Goal: Task Accomplishment & Management: Complete application form

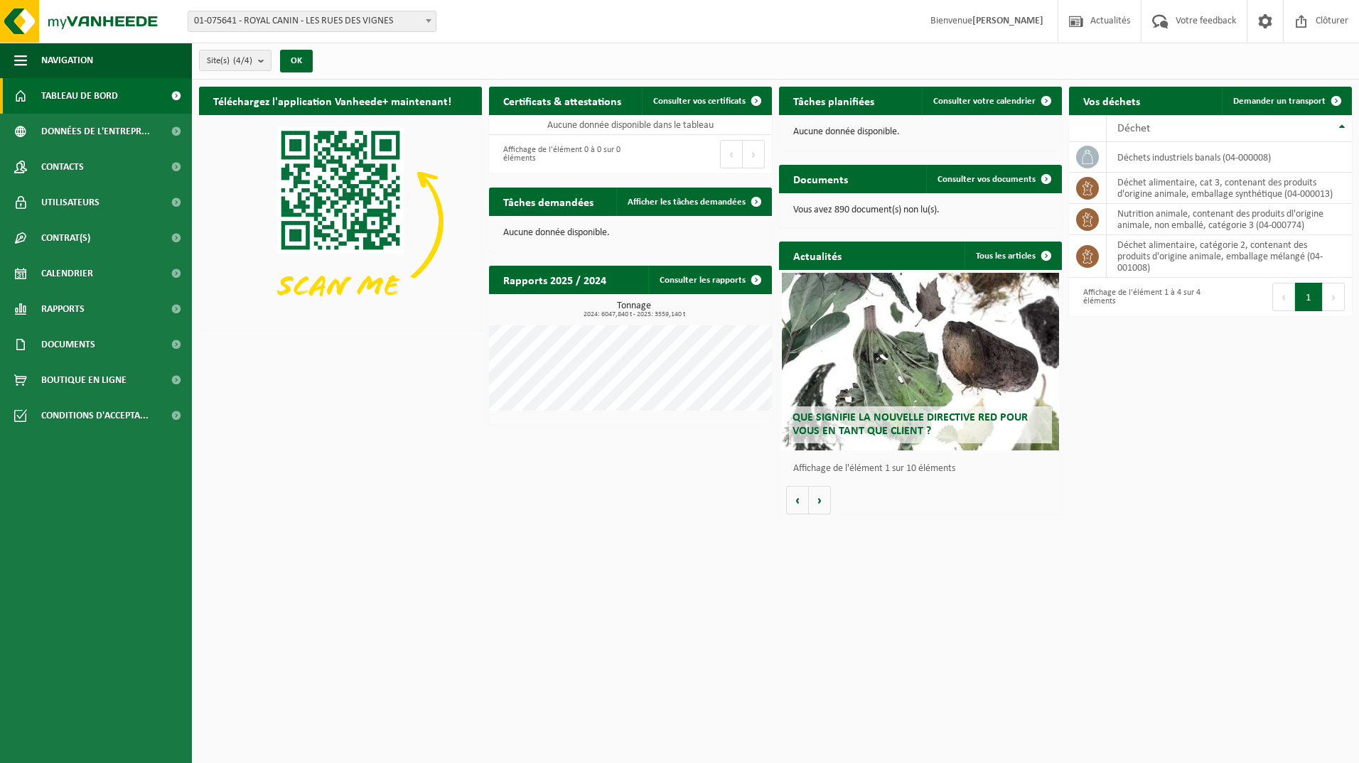
drag, startPoint x: 1254, startPoint y: 97, endPoint x: 92, endPoint y: 446, distance: 1213.9
click at [847, 97] on span "Demander un transport" at bounding box center [1279, 101] width 92 height 9
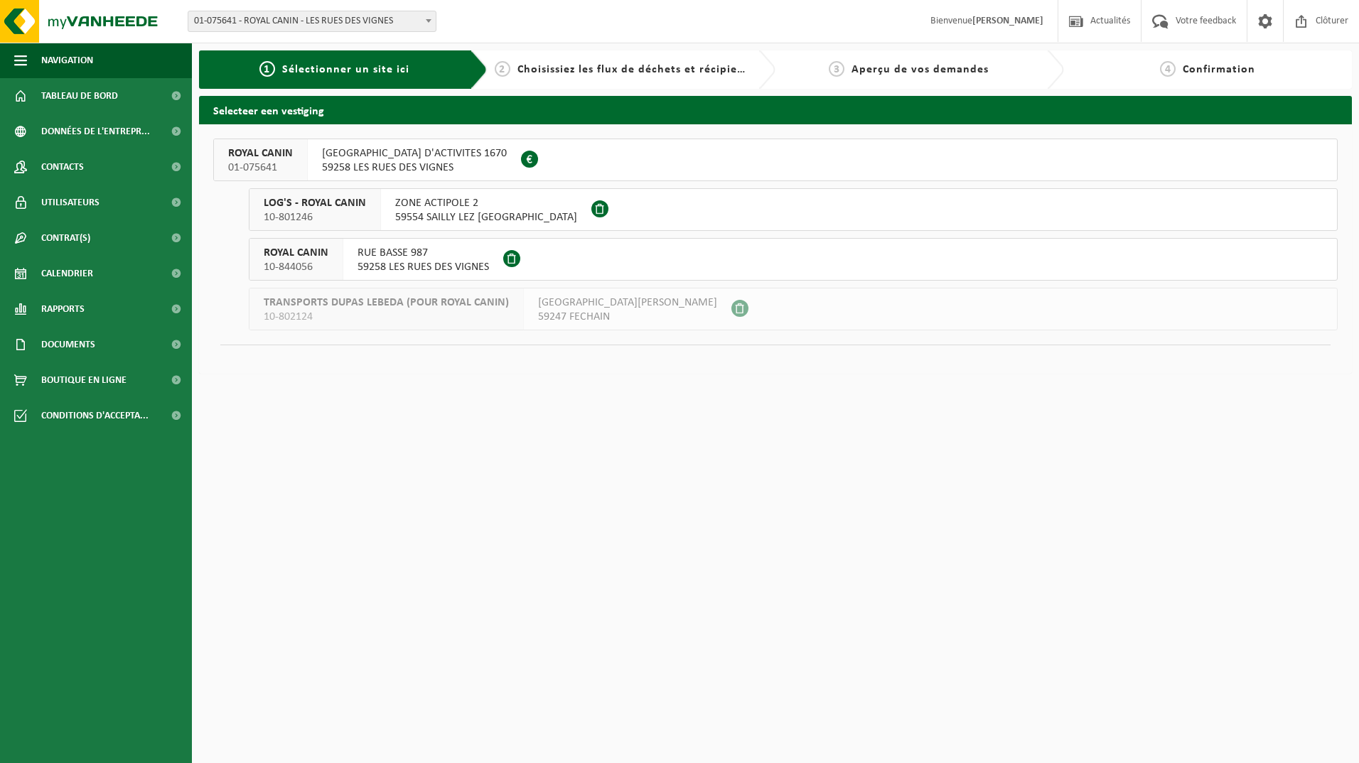
click at [409, 158] on span "RUE HAUTE ZONE D'ACTIVITES 1670" at bounding box center [414, 153] width 185 height 14
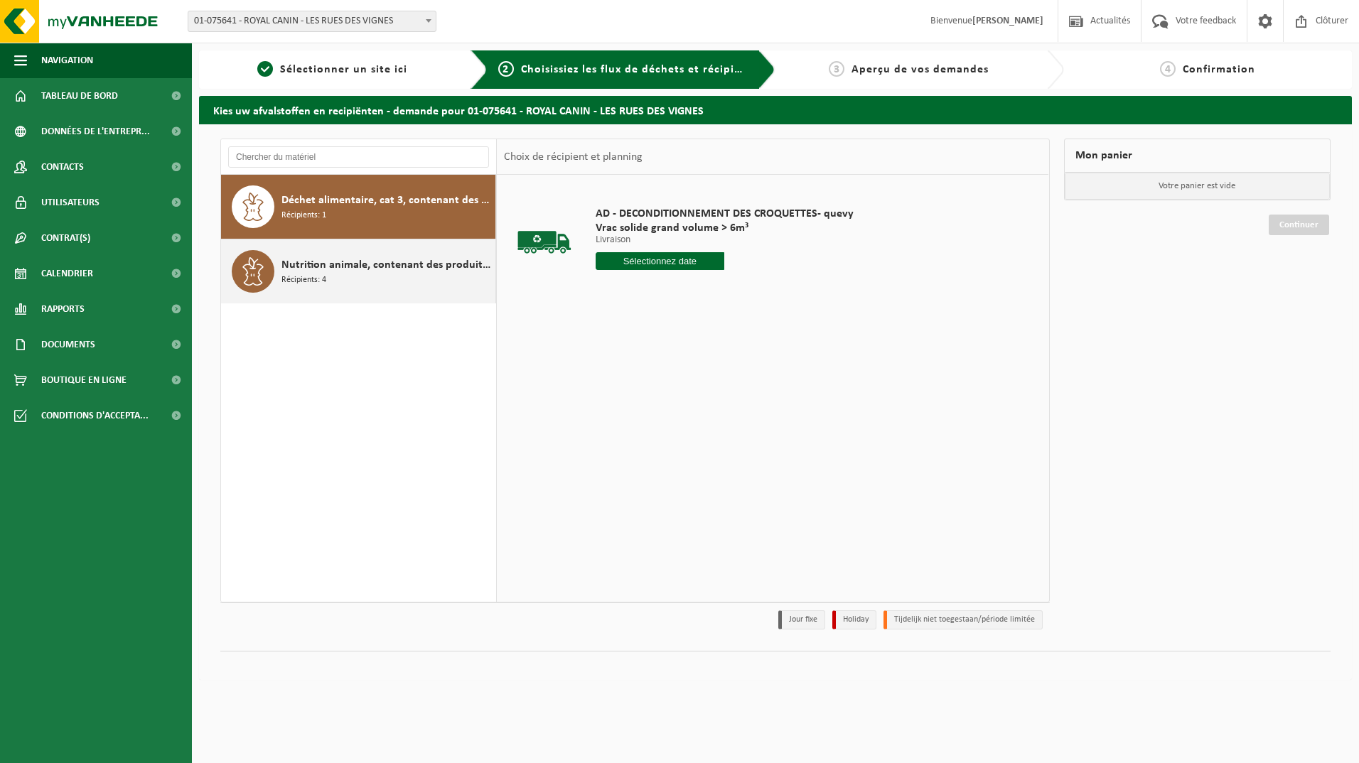
click at [377, 263] on span "Nutrition animale, contenant des produits dl'origine animale, non emballé, caté…" at bounding box center [386, 265] width 210 height 17
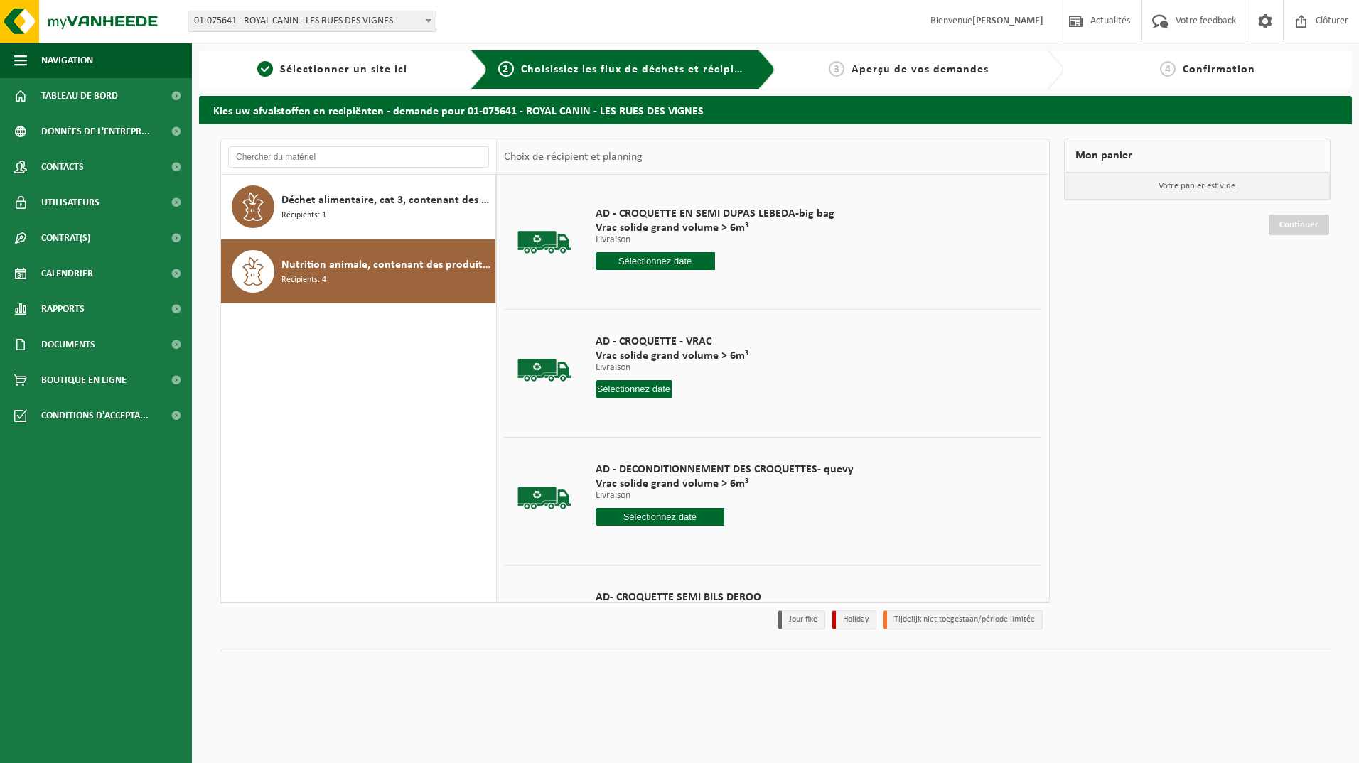
click at [633, 389] on input "text" at bounding box center [634, 389] width 77 height 18
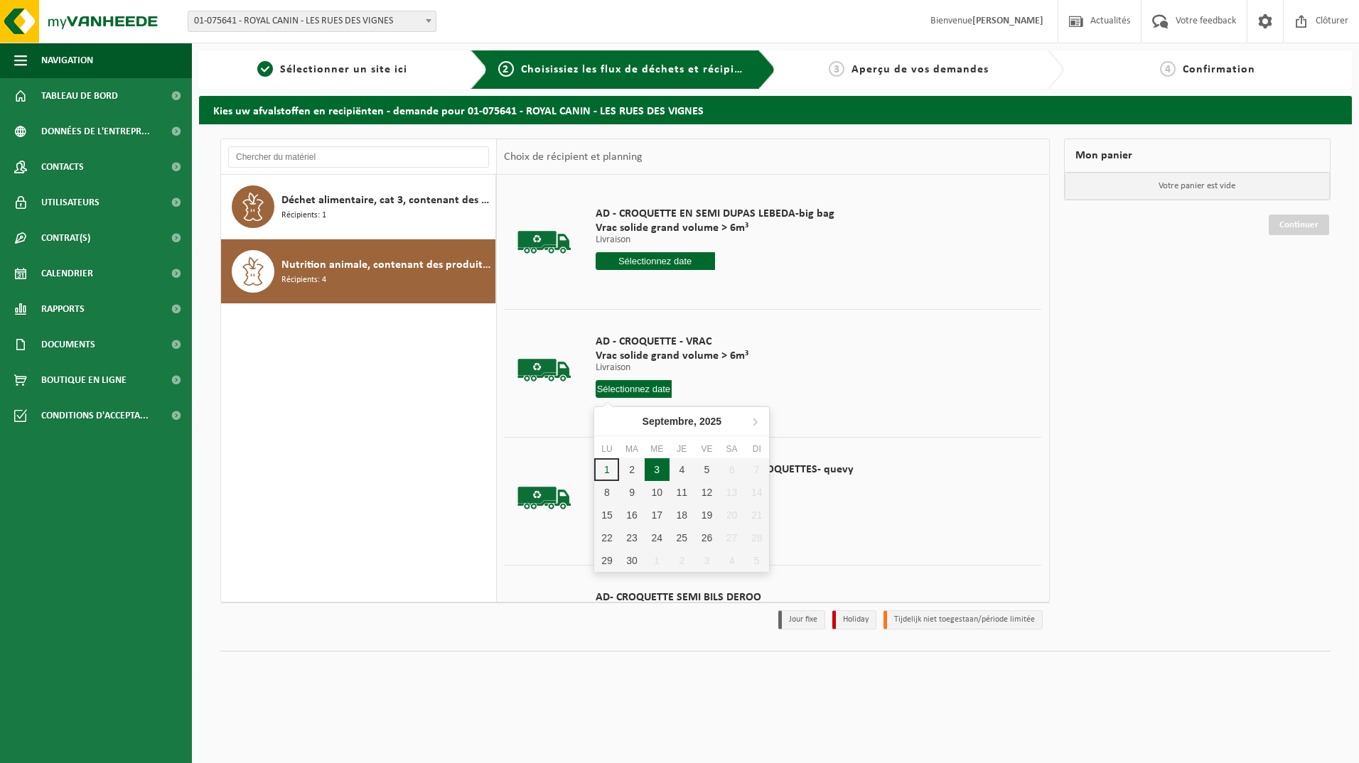
click at [657, 470] on div "3" at bounding box center [657, 469] width 25 height 23
type input "à partir de [DATE]"
type input "[DATE]"
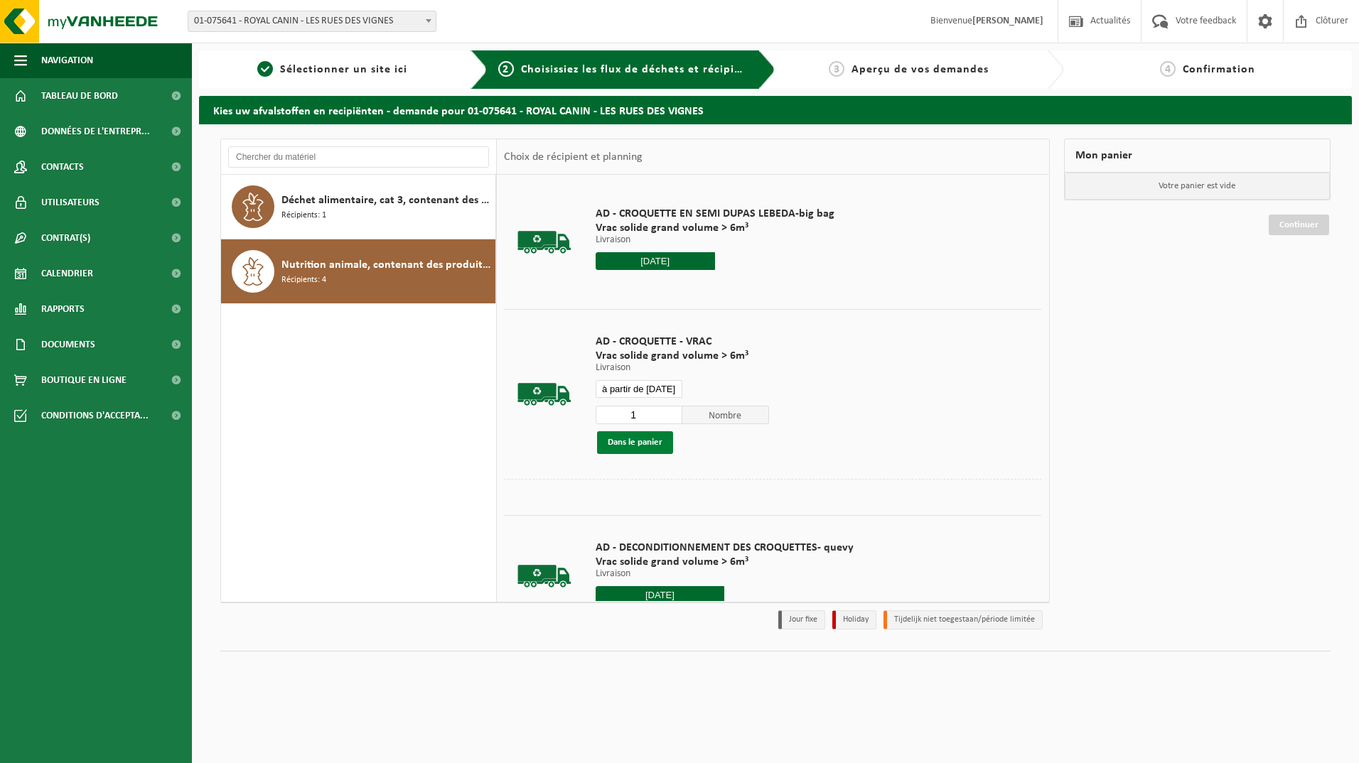
click at [633, 440] on button "Dans le panier" at bounding box center [635, 442] width 76 height 23
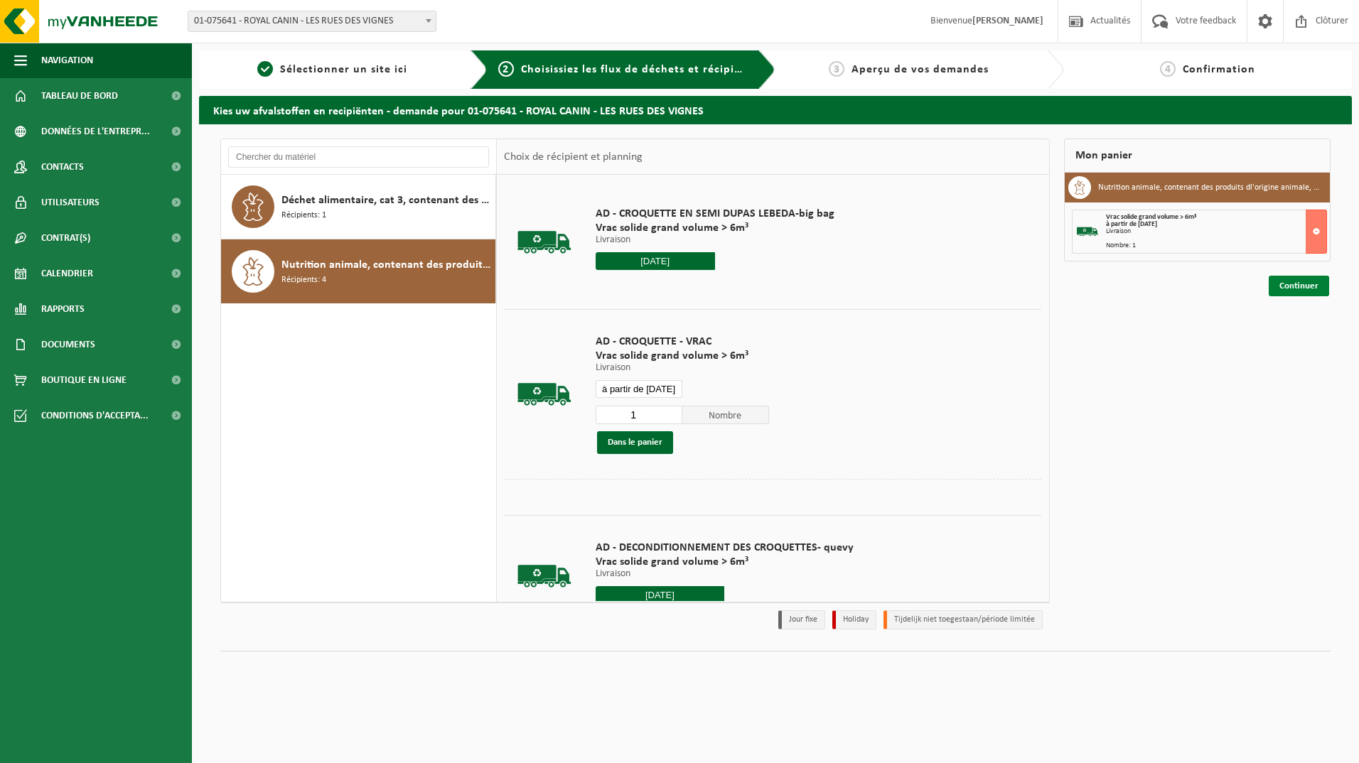
click at [1300, 283] on link "Continuer" at bounding box center [1299, 286] width 60 height 21
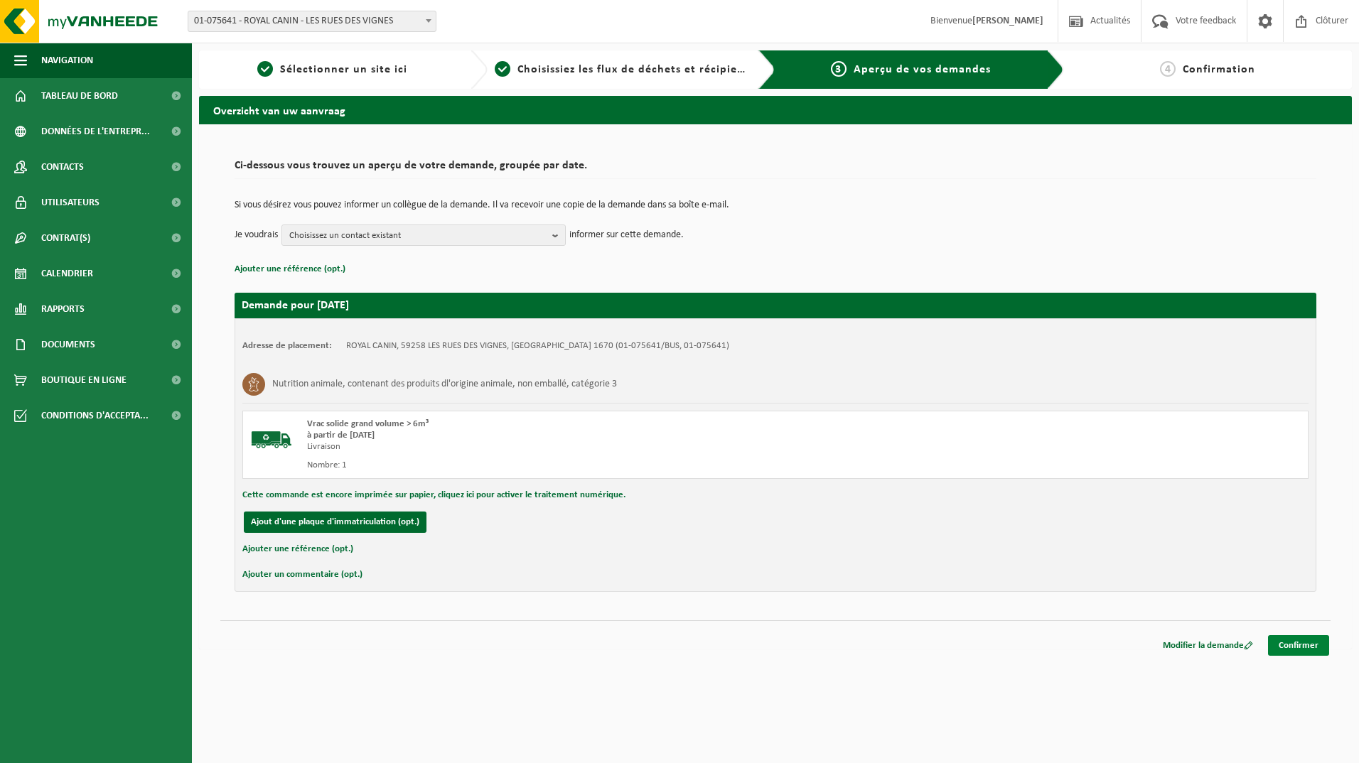
click at [1298, 640] on link "Confirmer" at bounding box center [1298, 645] width 61 height 21
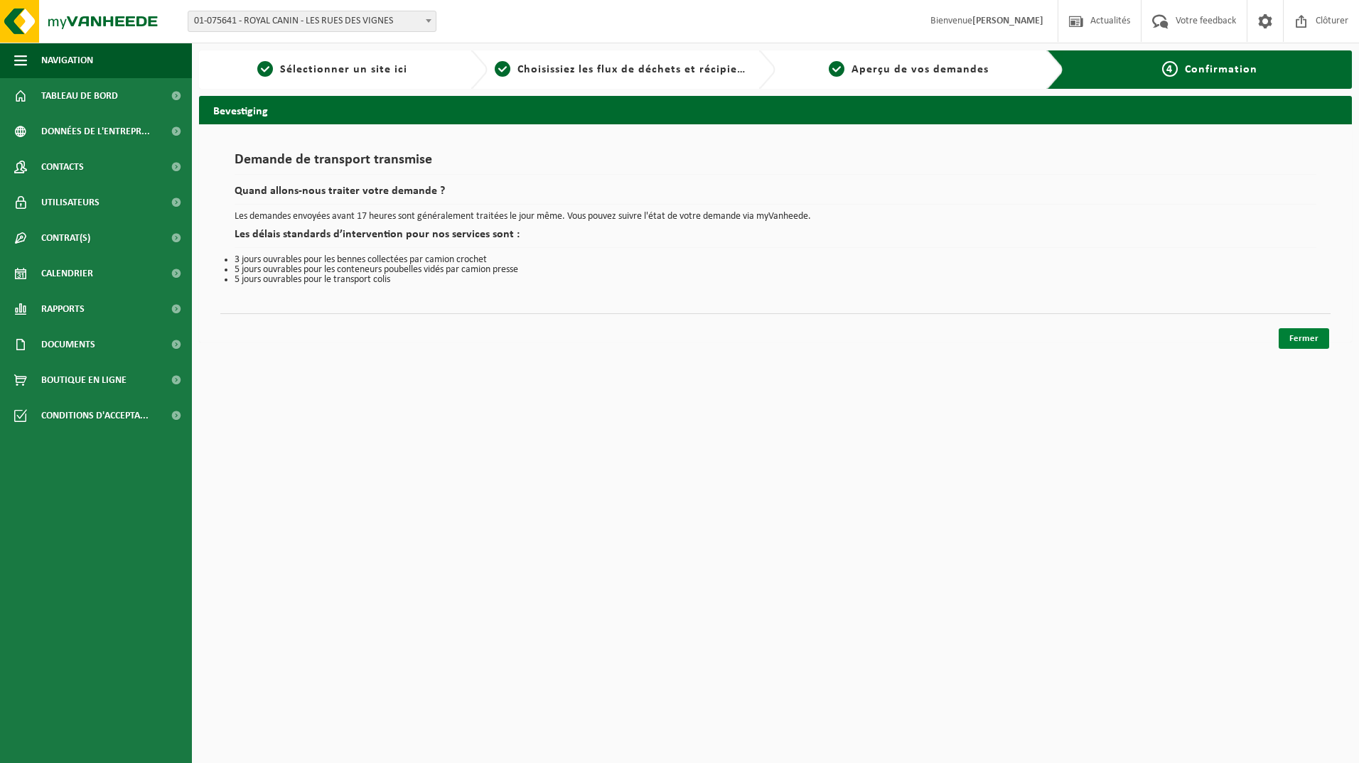
click at [1310, 337] on link "Fermer" at bounding box center [1304, 338] width 50 height 21
